Goal: Transaction & Acquisition: Book appointment/travel/reservation

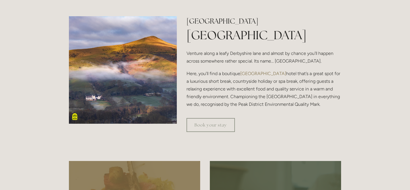
scroll to position [174, 0]
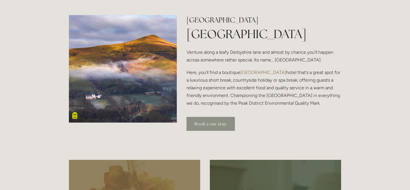
click at [215, 124] on link "Book your stay" at bounding box center [211, 124] width 48 height 14
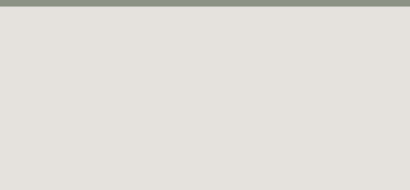
scroll to position [31, 0]
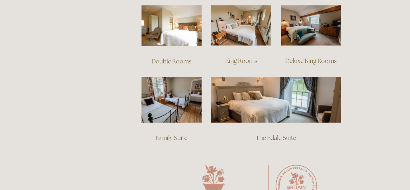
scroll to position [413, 0]
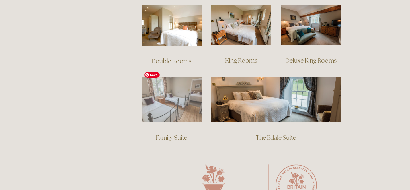
click at [177, 101] on img at bounding box center [172, 100] width 60 height 46
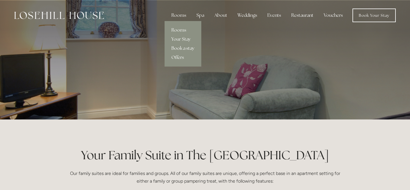
click at [184, 49] on link "Book a stay" at bounding box center [183, 48] width 37 height 9
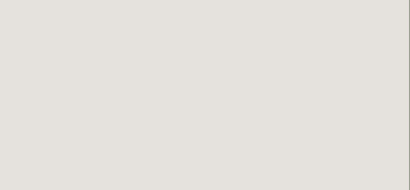
scroll to position [845, 1]
